Goal: Navigation & Orientation: Find specific page/section

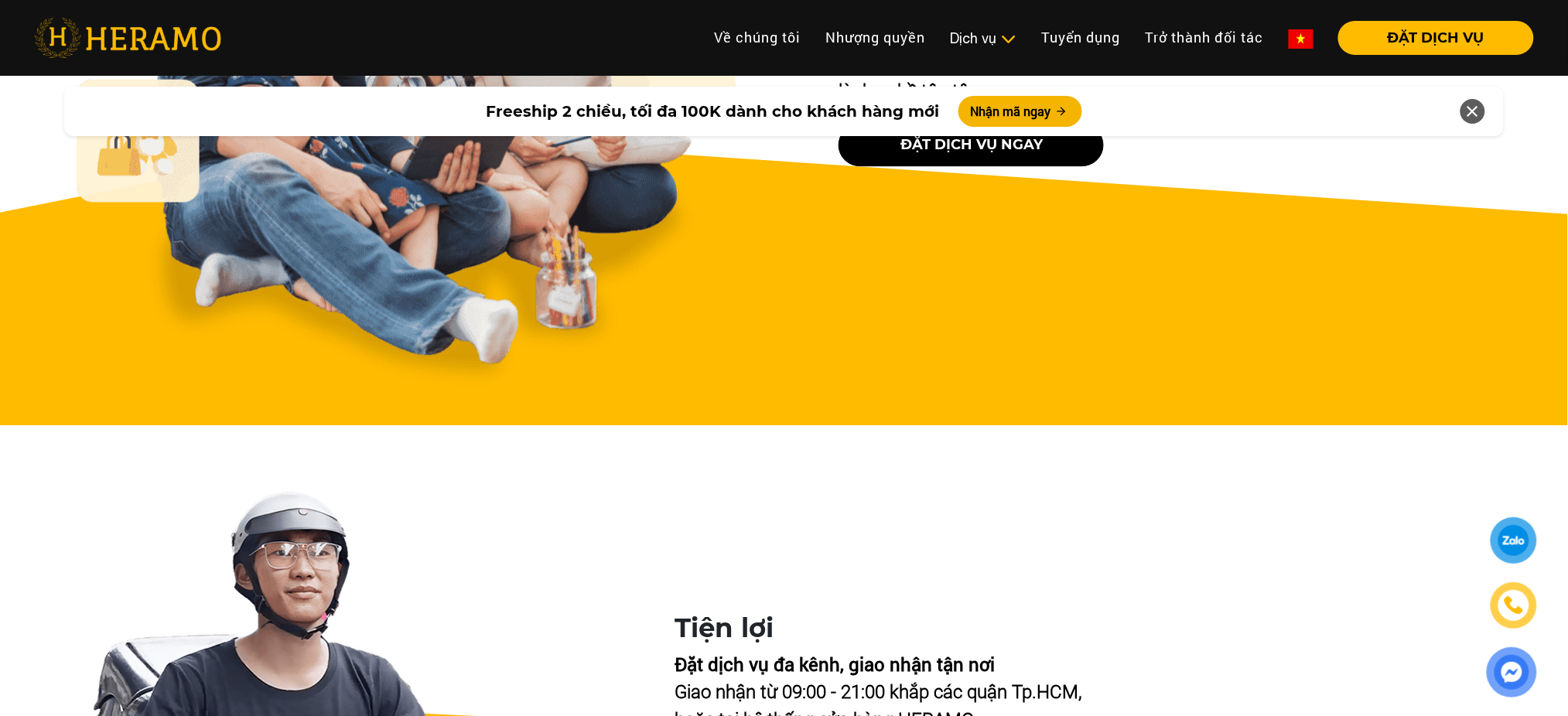
scroll to position [5948, 0]
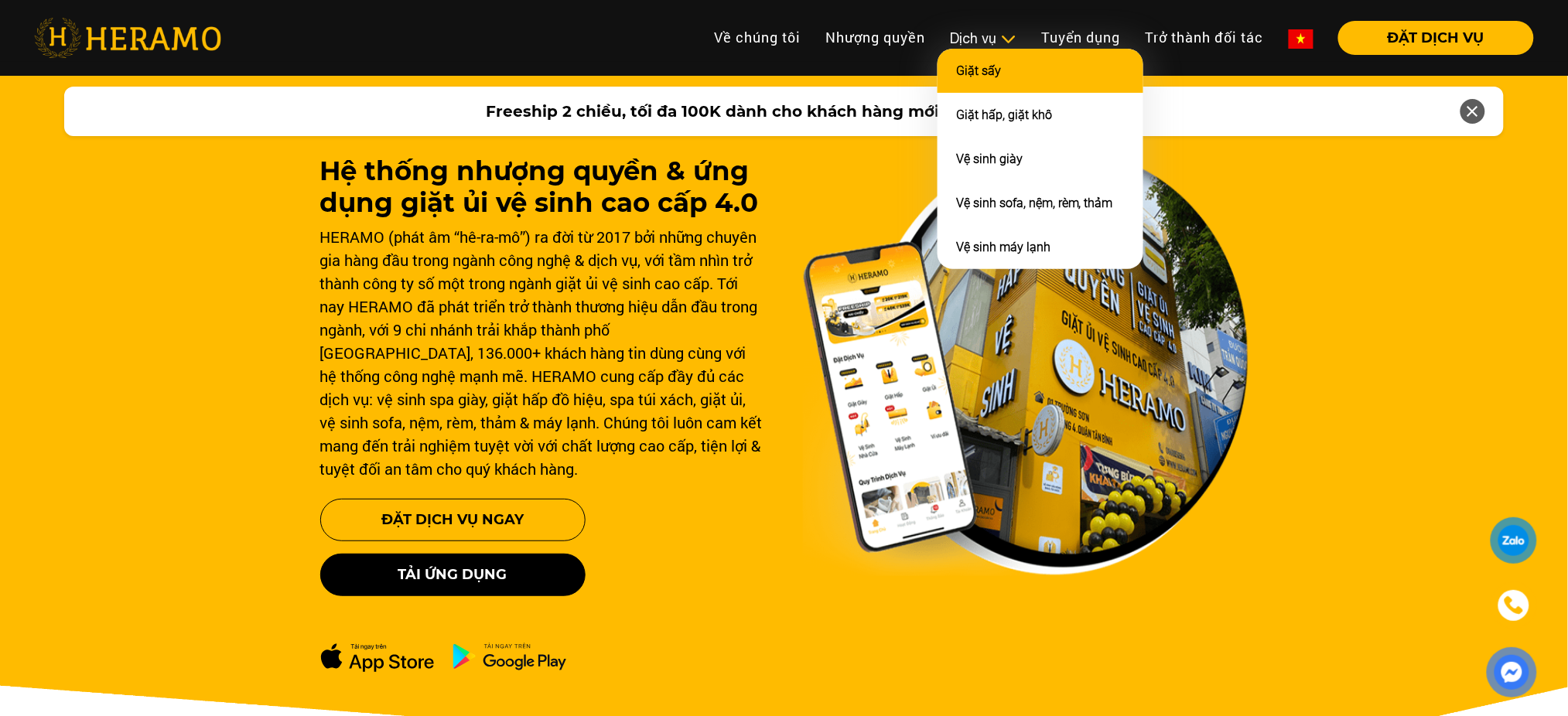
click at [985, 55] on li "Giặt sấy" at bounding box center [1040, 71] width 206 height 44
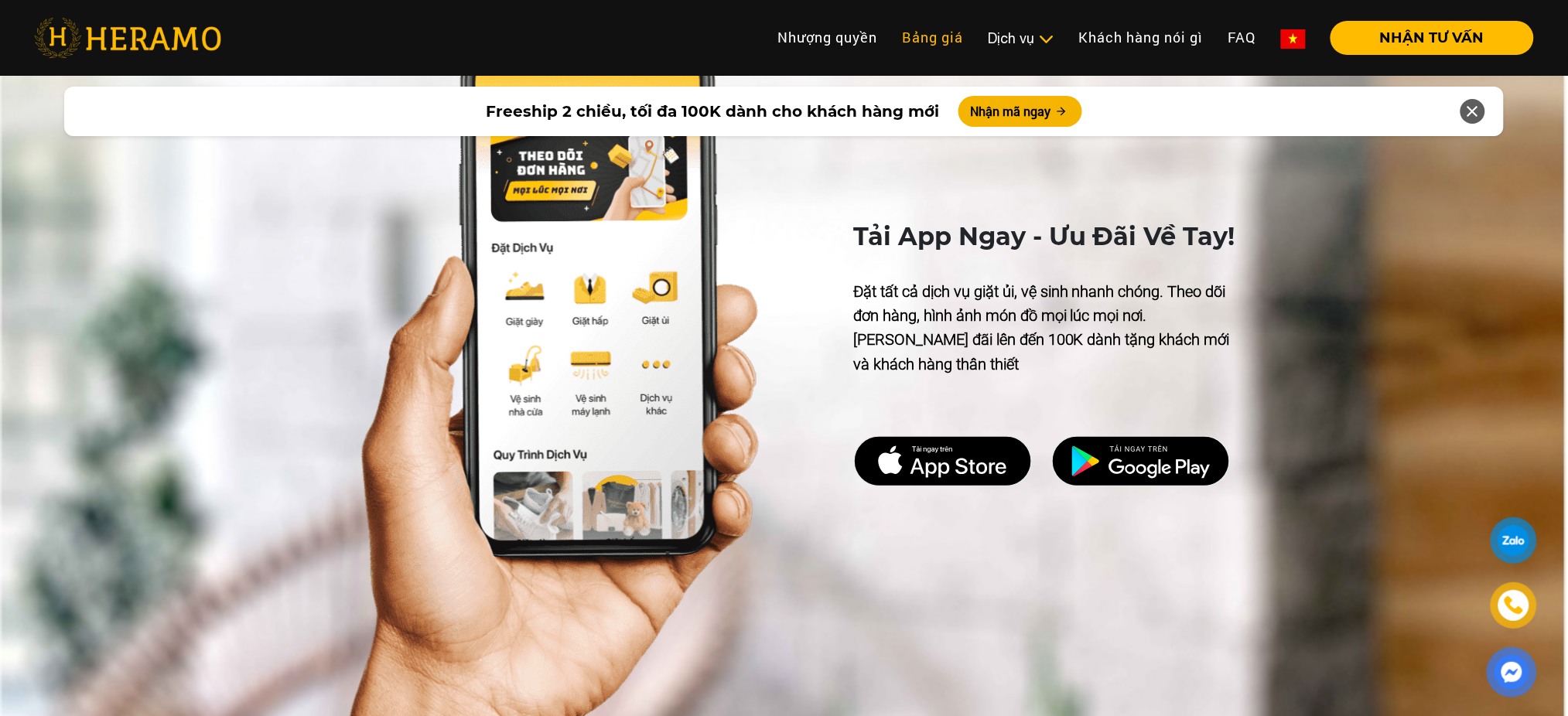
scroll to position [5412, 0]
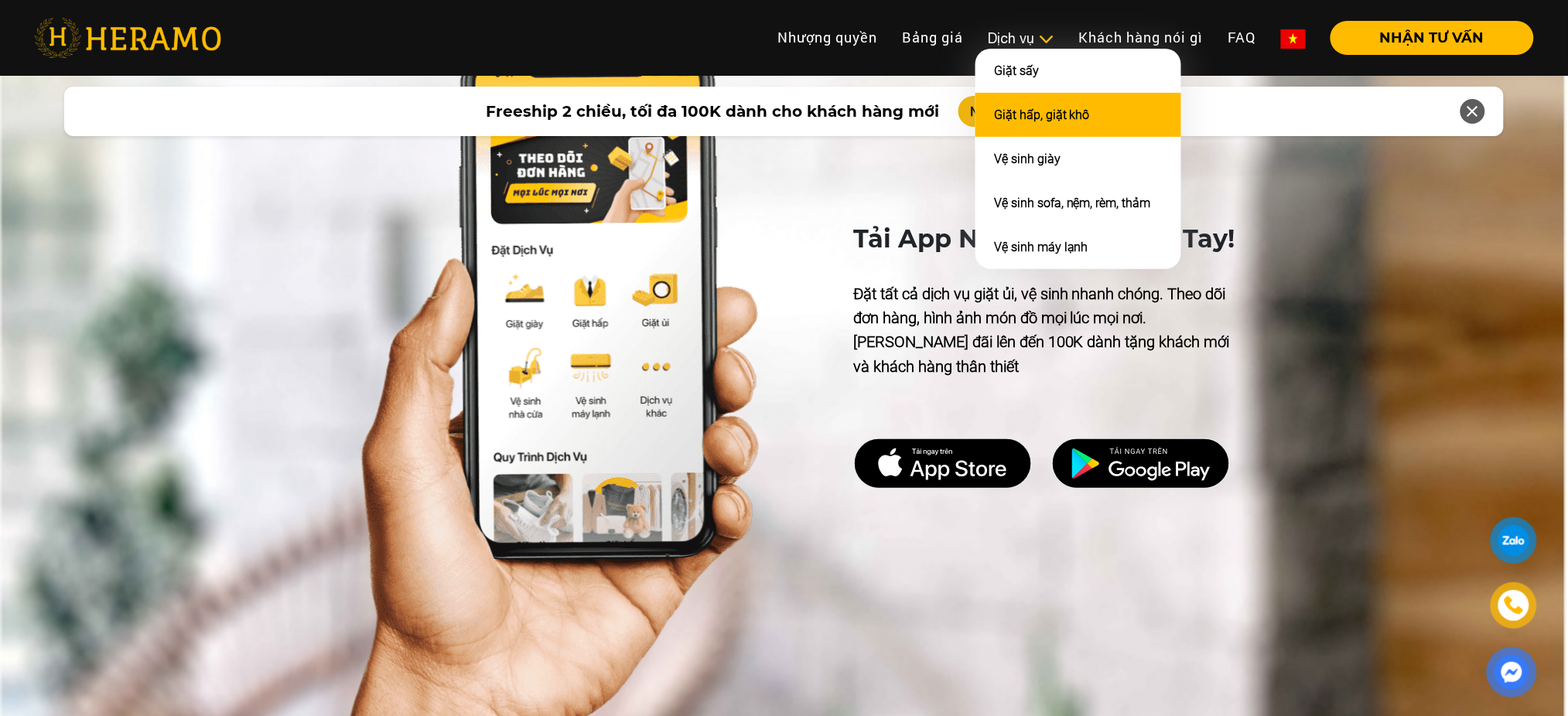
click at [1030, 119] on link "Giặt hấp, giặt khô" at bounding box center [1042, 115] width 96 height 15
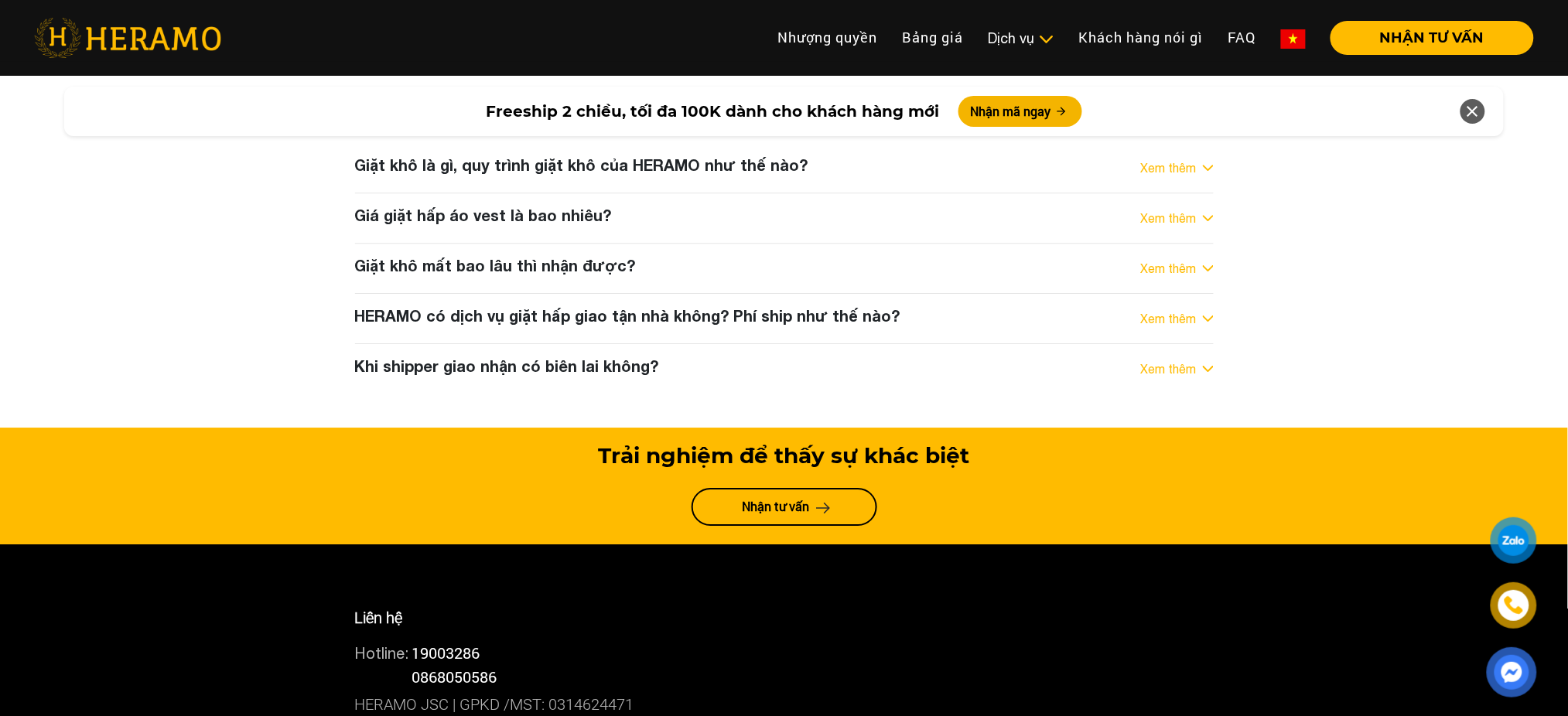
scroll to position [8059, 0]
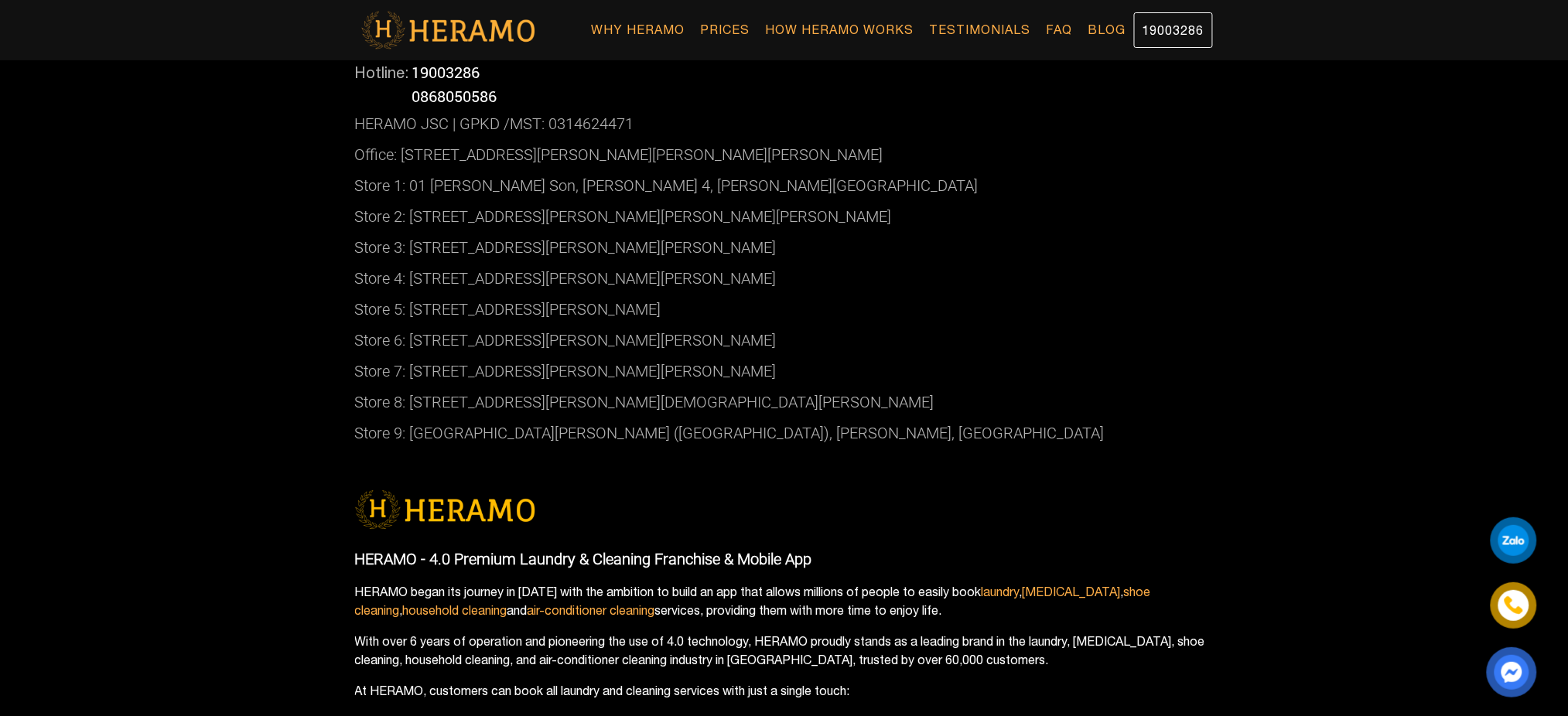
scroll to position [5954, 0]
